Goal: Task Accomplishment & Management: Use online tool/utility

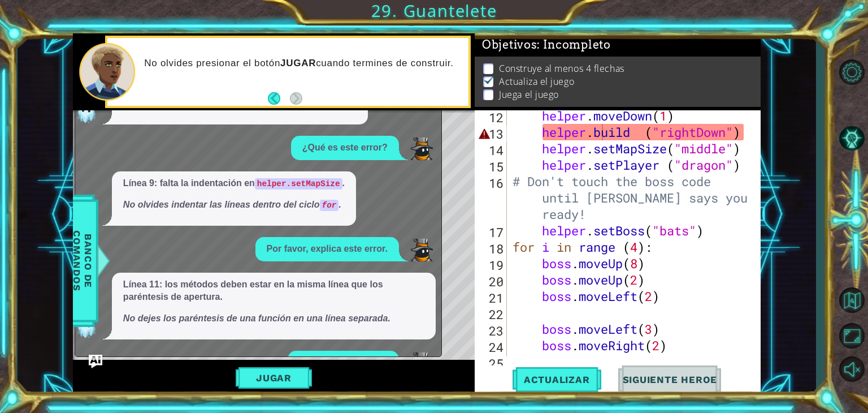
scroll to position [240, 0]
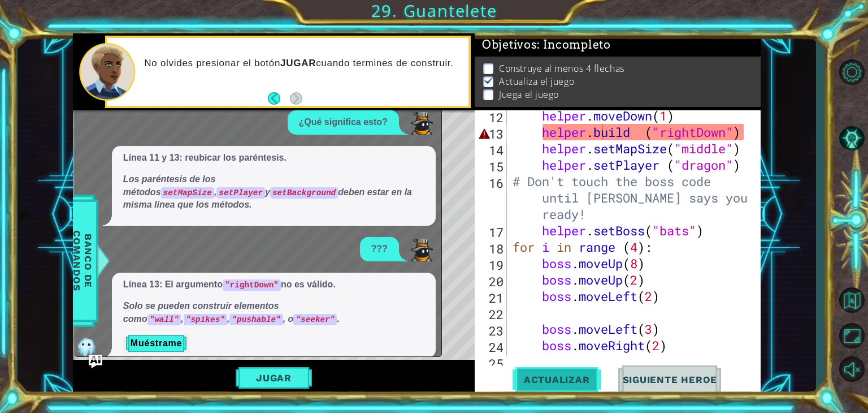
click at [584, 381] on span "Actualizar" at bounding box center [557, 379] width 89 height 11
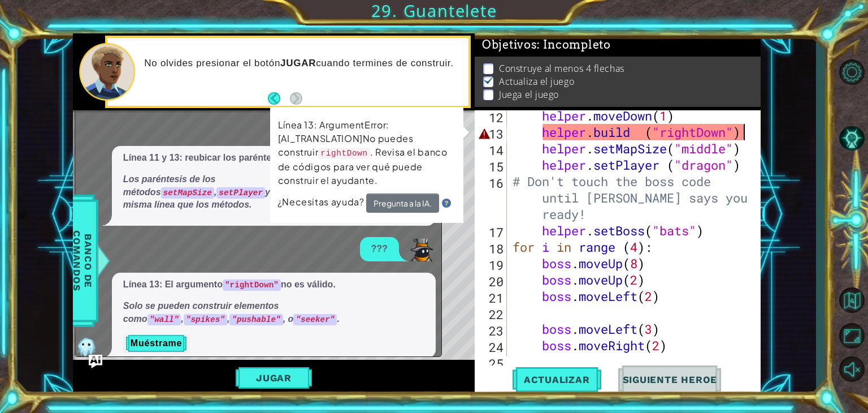
click at [742, 131] on div "helper . moveDown ( 1 ) helper . build ( "rightDown" ) helper . setMapSize ( "m…" at bounding box center [633, 246] width 245 height 279
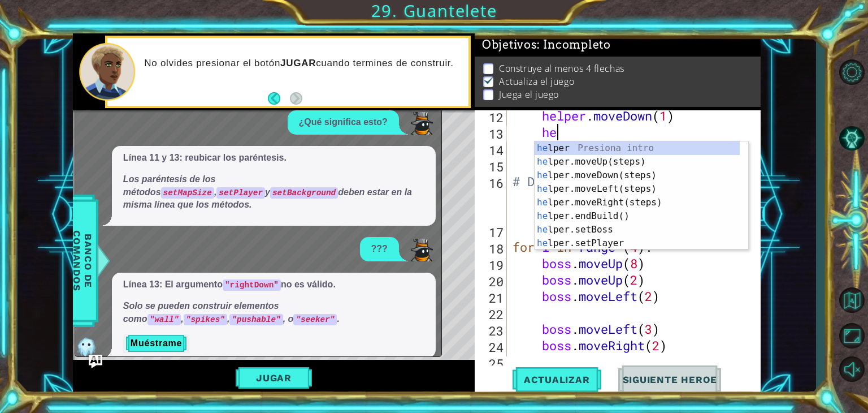
type textarea "h"
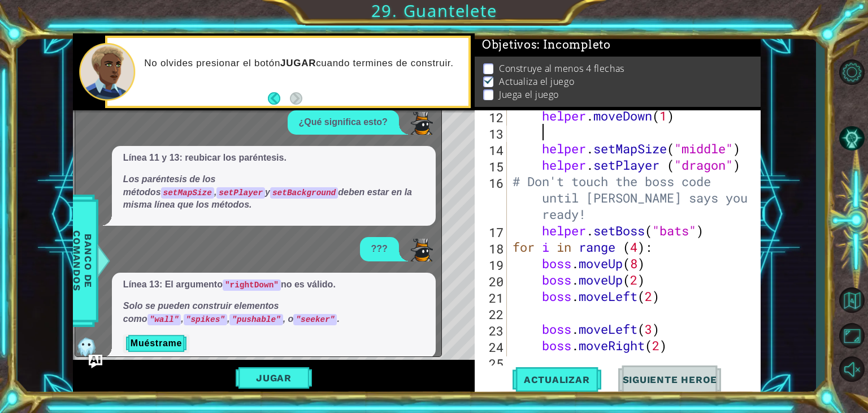
scroll to position [0, 0]
type textarea "helper.moveDown(1)"
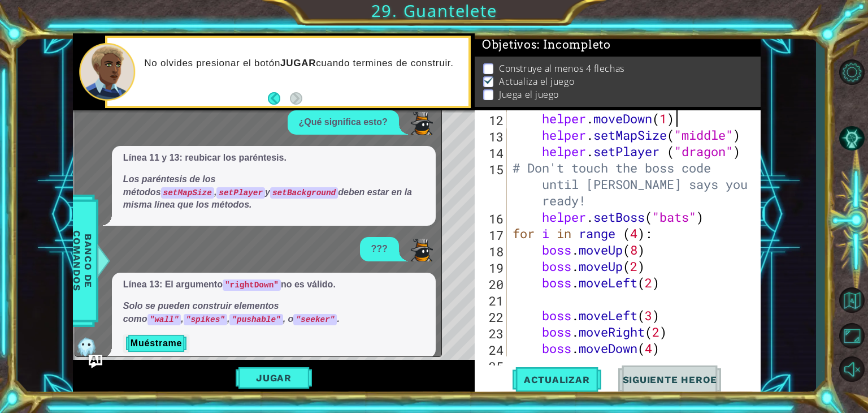
scroll to position [230, 0]
click at [555, 383] on span "Actualizar" at bounding box center [557, 379] width 89 height 11
click at [97, 359] on img "Ask AI" at bounding box center [95, 360] width 15 height 15
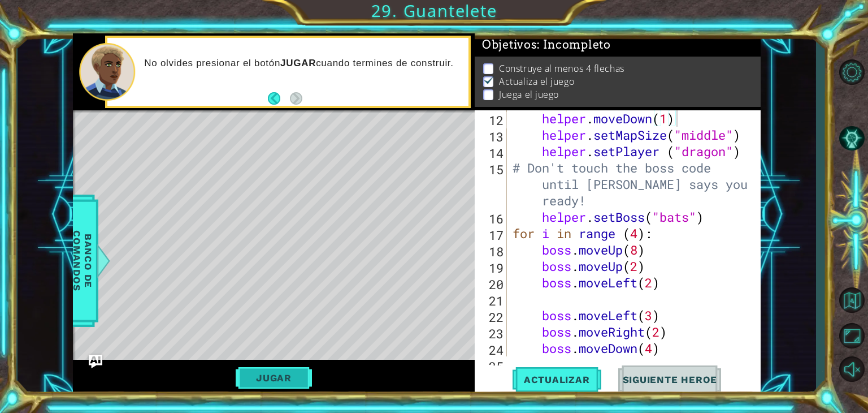
click at [289, 387] on button "Jugar" at bounding box center [274, 377] width 76 height 21
click at [304, 378] on button "Jugar" at bounding box center [274, 377] width 76 height 21
